Goal: Find specific page/section: Find specific page/section

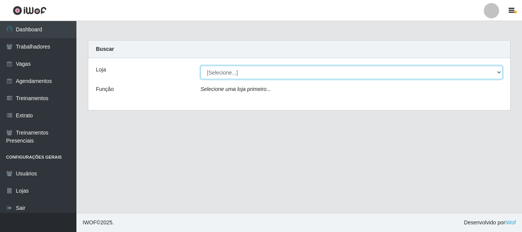
click at [229, 73] on select "[Selecione...] [GEOGRAPHIC_DATA] - [GEOGRAPHIC_DATA]" at bounding box center [351, 72] width 302 height 13
click at [228, 76] on select "[Selecione...] [GEOGRAPHIC_DATA] - [GEOGRAPHIC_DATA]" at bounding box center [351, 72] width 302 height 13
click at [227, 73] on select "[Selecione...] [GEOGRAPHIC_DATA] - [GEOGRAPHIC_DATA]" at bounding box center [351, 72] width 302 height 13
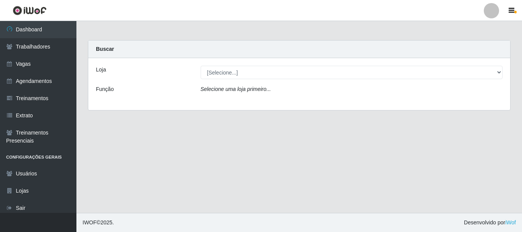
click at [224, 90] on icon "Selecione uma loja primeiro..." at bounding box center [235, 89] width 70 height 6
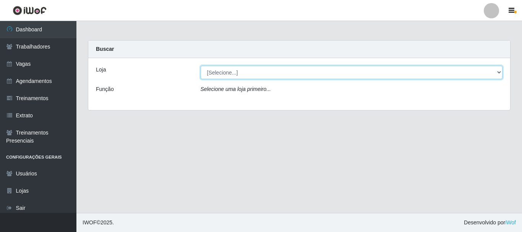
click at [224, 73] on select "[Selecione...] [GEOGRAPHIC_DATA] - [GEOGRAPHIC_DATA]" at bounding box center [351, 72] width 302 height 13
click at [499, 70] on select "[Selecione...] [GEOGRAPHIC_DATA] - [GEOGRAPHIC_DATA]" at bounding box center [351, 72] width 302 height 13
click at [222, 74] on select "[Selecione...] [GEOGRAPHIC_DATA] - [GEOGRAPHIC_DATA]" at bounding box center [351, 72] width 302 height 13
select select "524"
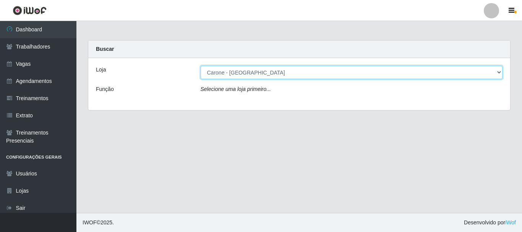
click at [200, 66] on select "[Selecione...] [GEOGRAPHIC_DATA] - [GEOGRAPHIC_DATA]" at bounding box center [351, 72] width 302 height 13
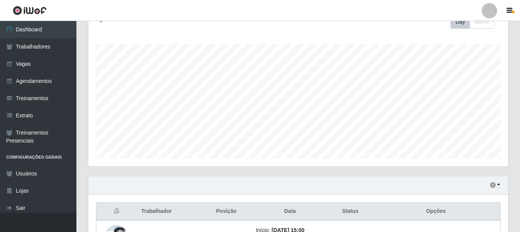
scroll to position [173, 0]
